Goal: Task Accomplishment & Management: Manage account settings

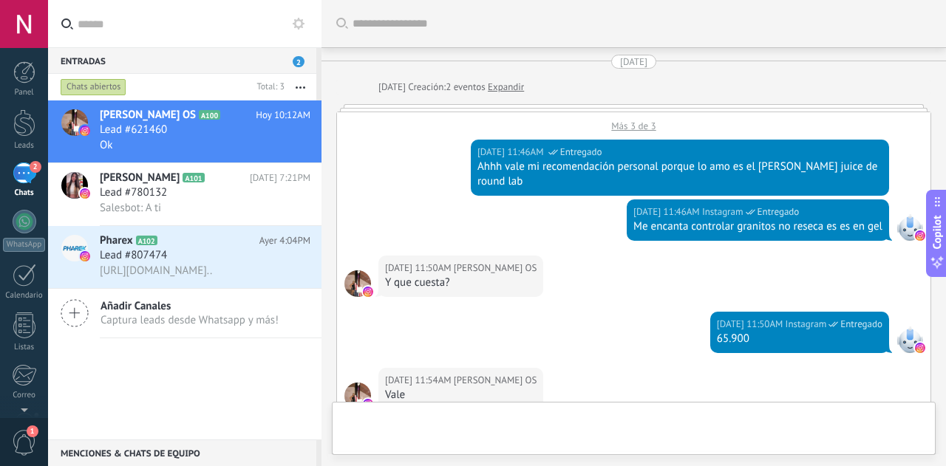
scroll to position [1570, 0]
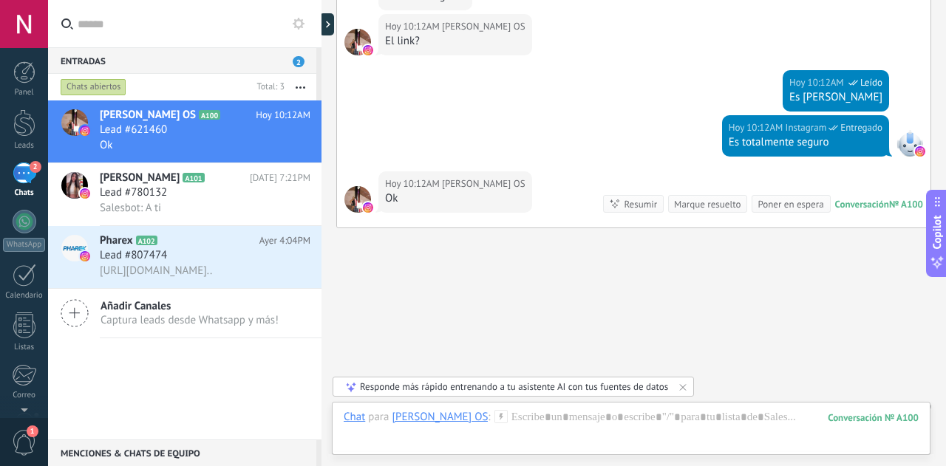
click at [321, 21] on div at bounding box center [321, 233] width 0 height 466
click at [333, 24] on icon at bounding box center [334, 24] width 4 height 7
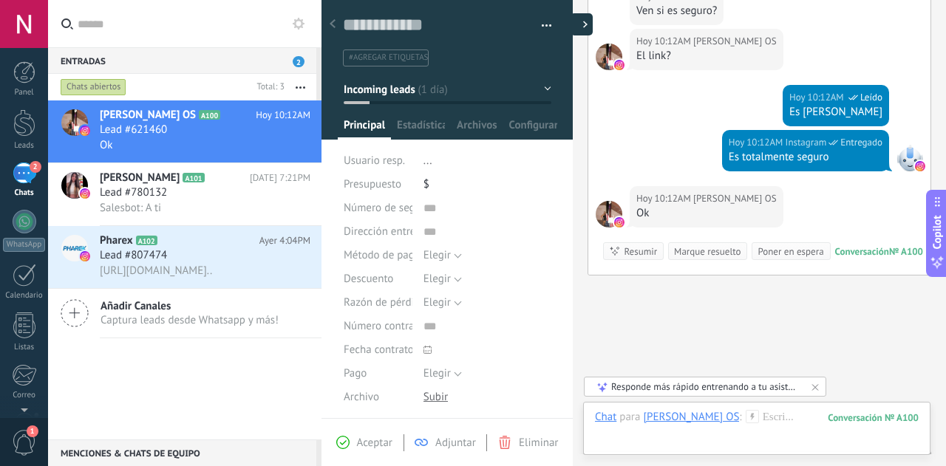
type textarea "**********"
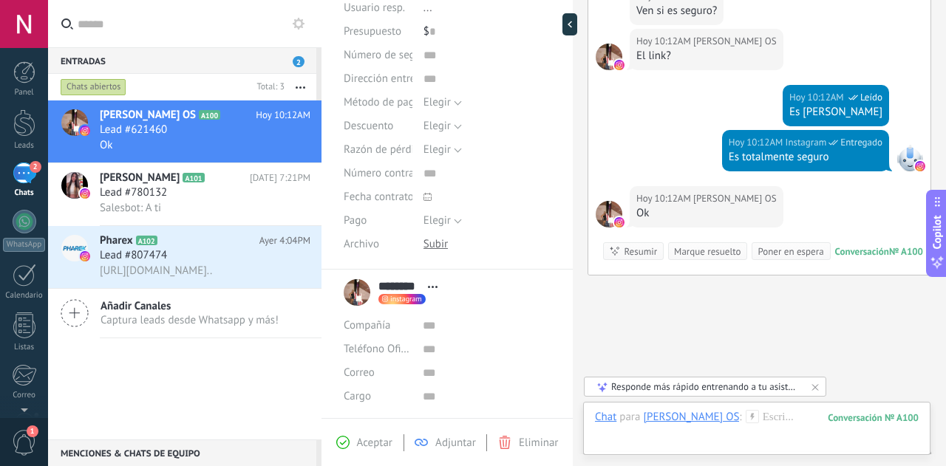
scroll to position [0, 0]
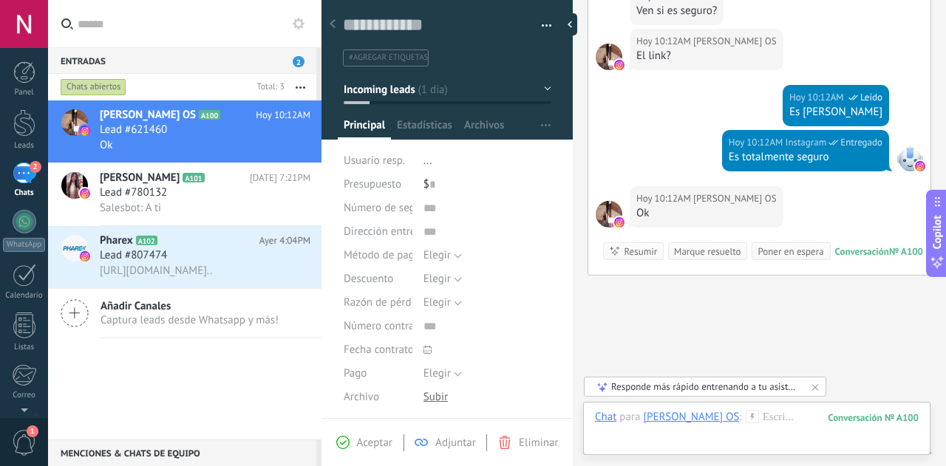
click at [541, 92] on button "Incoming leads" at bounding box center [448, 89] width 208 height 27
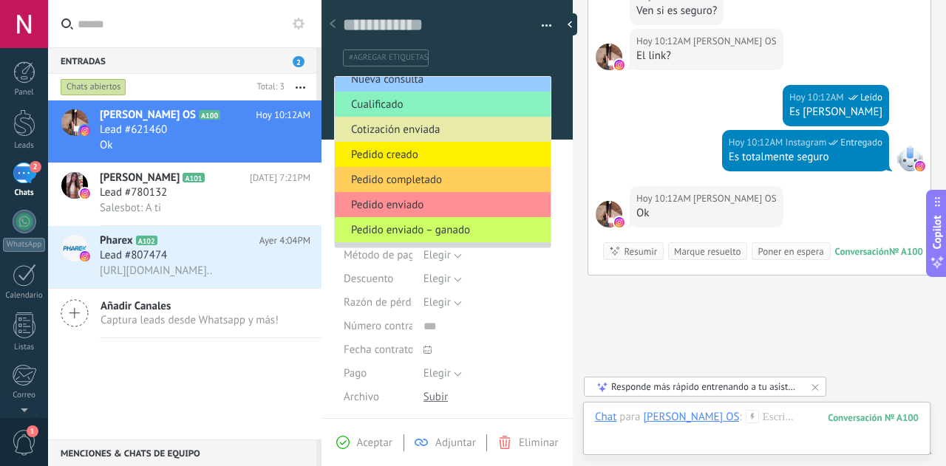
scroll to position [37, 0]
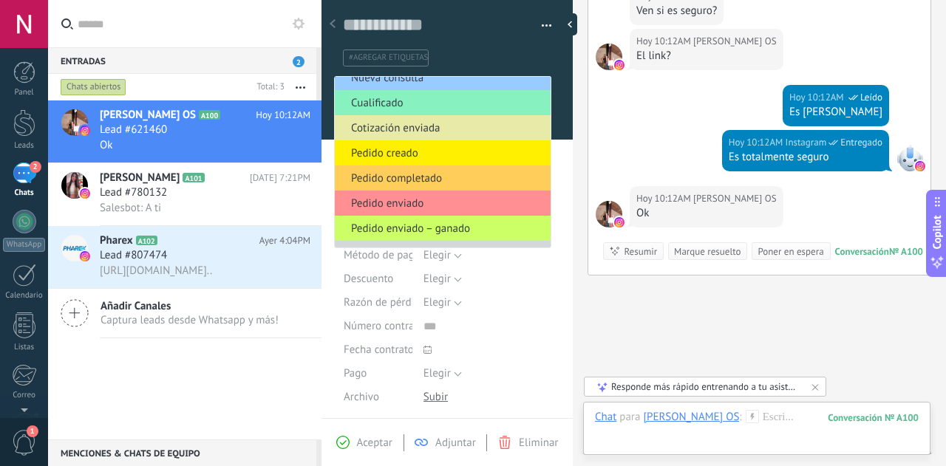
click at [445, 126] on span "Cotización enviada" at bounding box center [440, 128] width 211 height 14
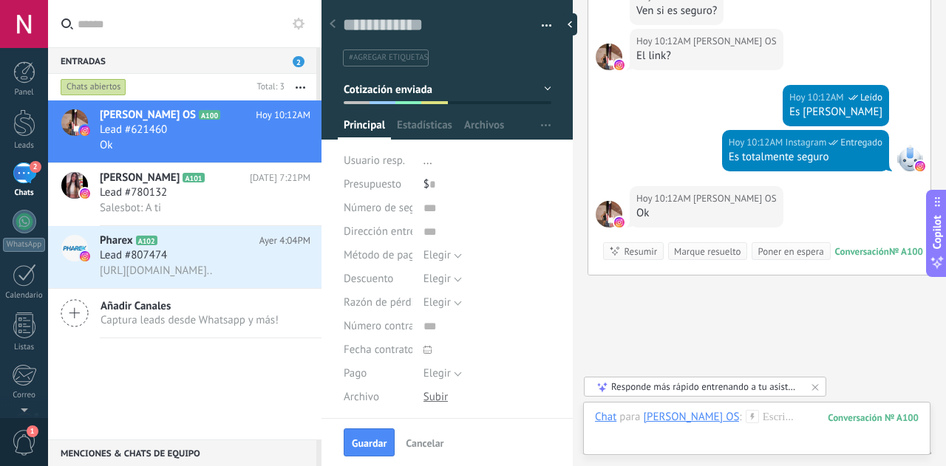
click at [545, 84] on button "Cotización enviada" at bounding box center [448, 89] width 208 height 27
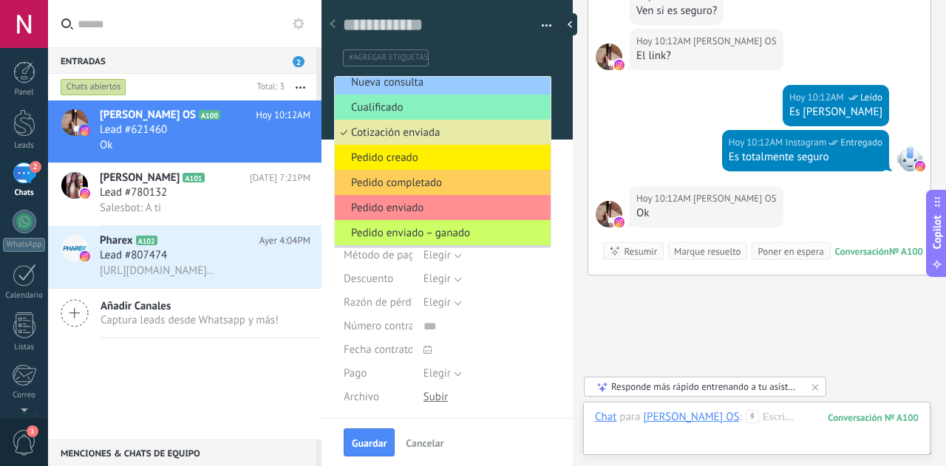
scroll to position [58, 0]
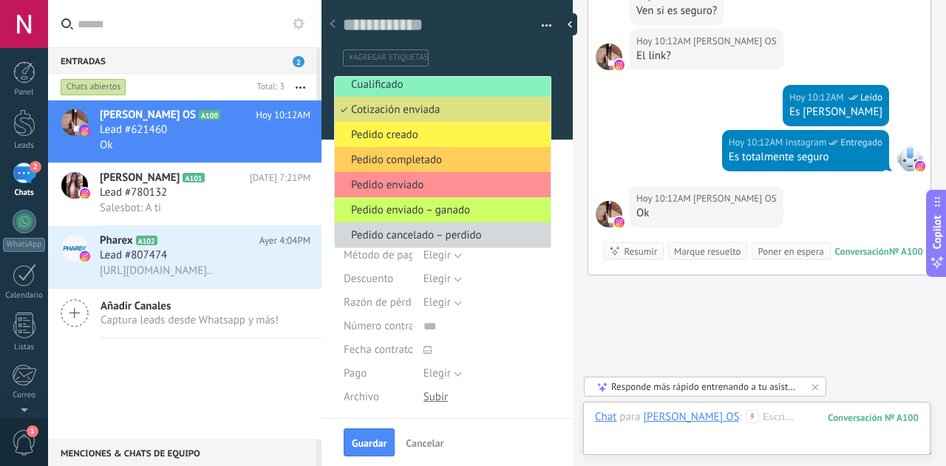
click at [424, 128] on span "Pedido creado" at bounding box center [440, 135] width 211 height 14
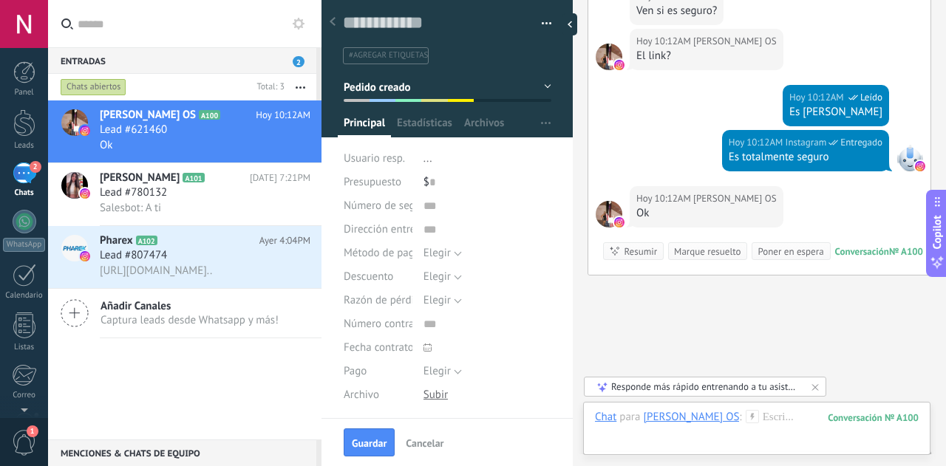
scroll to position [0, 0]
